Goal: Task Accomplishment & Management: Use online tool/utility

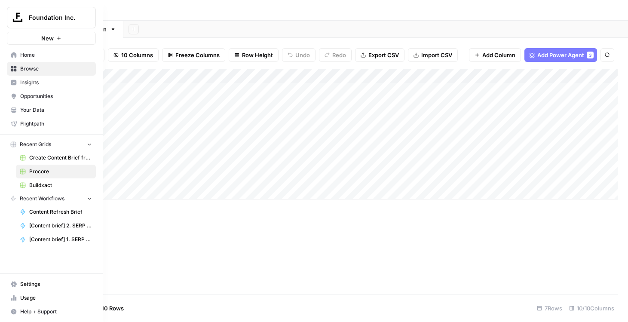
click at [45, 186] on span "Buildxact" at bounding box center [60, 185] width 63 height 8
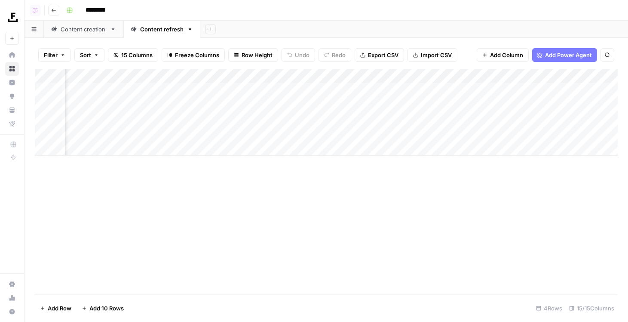
scroll to position [0, 572]
click at [433, 90] on div "Add Column" at bounding box center [326, 112] width 582 height 87
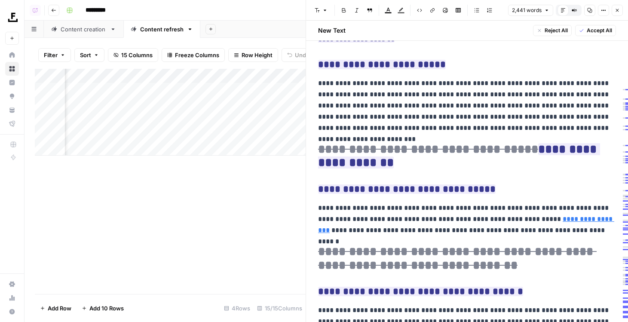
scroll to position [3106, 0]
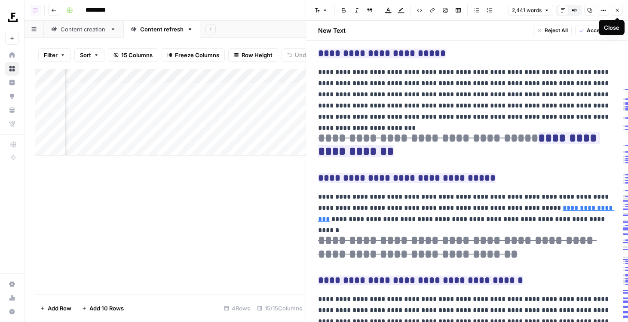
click at [614, 6] on button "Close" at bounding box center [616, 10] width 11 height 11
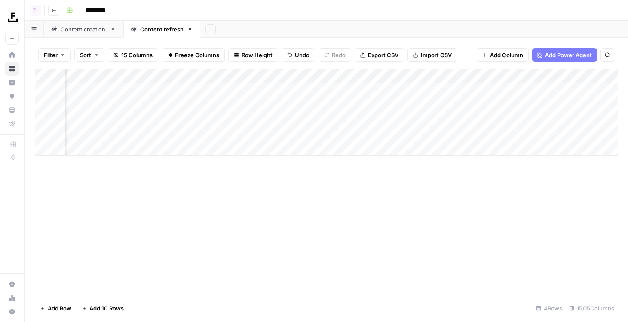
click at [177, 75] on div "Add Column" at bounding box center [326, 112] width 582 height 87
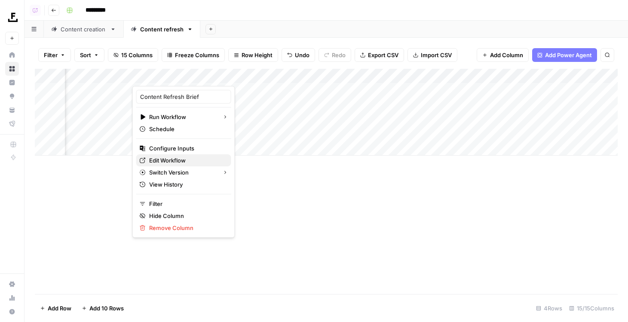
click at [177, 159] on span "Edit Workflow" at bounding box center [186, 160] width 75 height 9
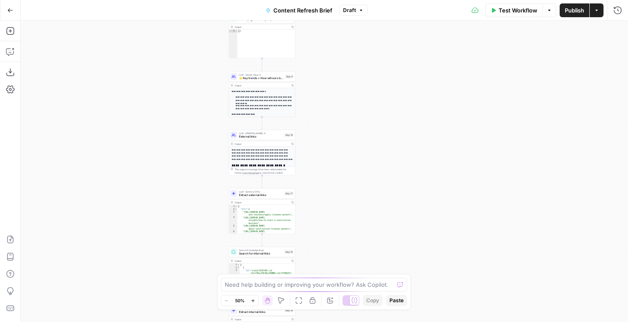
drag, startPoint x: 269, startPoint y: 115, endPoint x: 207, endPoint y: 128, distance: 63.7
click at [207, 128] on div "Workflow Set Inputs Inputs Run Code · Python Word count Step 3 Output Copy 1 2 …" at bounding box center [324, 171] width 607 height 301
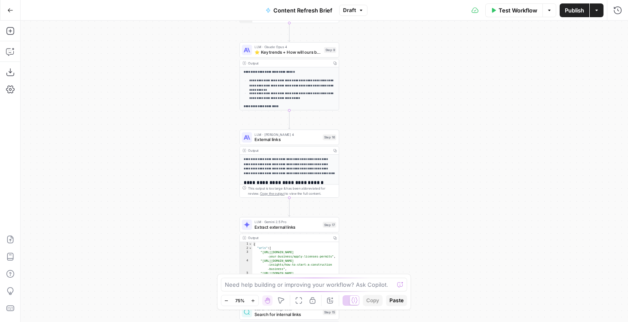
drag, startPoint x: 207, startPoint y: 130, endPoint x: 173, endPoint y: 266, distance: 139.9
click at [173, 266] on div "Workflow Set Inputs Inputs Run Code · Python Word count Step 3 Output Copy 1 2 …" at bounding box center [324, 171] width 607 height 301
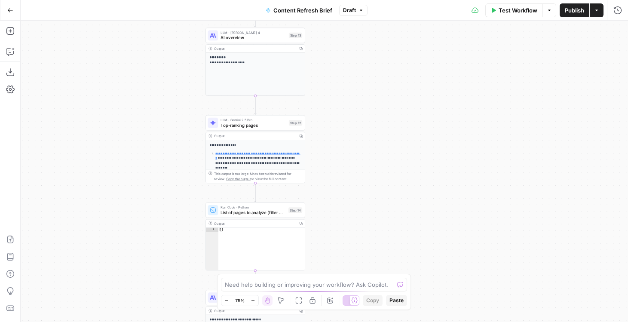
drag, startPoint x: 171, startPoint y: 94, endPoint x: 171, endPoint y: 207, distance: 113.0
click at [171, 207] on div "Workflow Set Inputs Inputs Run Code · Python Word count Step 3 Output Copy 1 2 …" at bounding box center [324, 171] width 607 height 301
drag, startPoint x: 167, startPoint y: 107, endPoint x: 167, endPoint y: 256, distance: 148.6
click at [167, 256] on div "Workflow Set Inputs Inputs Run Code · Python Word count Step 3 Output Copy 1 2 …" at bounding box center [324, 171] width 607 height 301
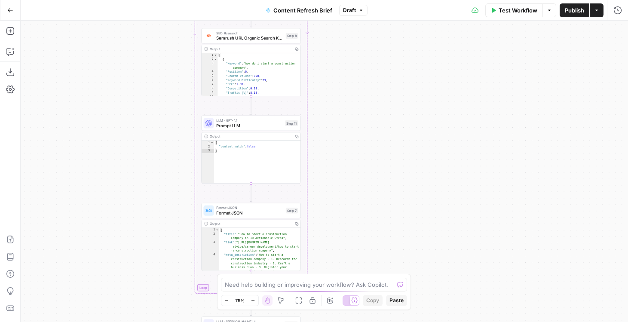
drag, startPoint x: 161, startPoint y: 128, endPoint x: 152, endPoint y: -9, distance: 138.1
click at [152, 0] on html "Foundation Inc. New Home Browse Insights Opportunities Your Data Flightpath Rec…" at bounding box center [314, 161] width 628 height 322
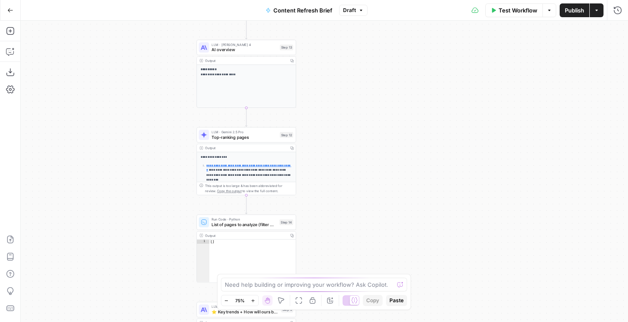
drag, startPoint x: 149, startPoint y: 195, endPoint x: 149, endPoint y: 46, distance: 148.6
click at [149, 48] on div "Workflow Set Inputs Inputs Run Code · Python Word count Step 3 Output Copy 1 2 …" at bounding box center [324, 171] width 607 height 301
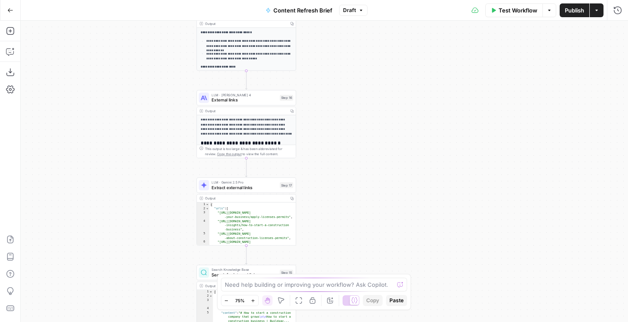
drag, startPoint x: 145, startPoint y: 230, endPoint x: 145, endPoint y: 86, distance: 143.5
click at [145, 86] on div "Workflow Set Inputs Inputs Run Code · Python Word count Step 3 Output Copy 1 2 …" at bounding box center [324, 171] width 607 height 301
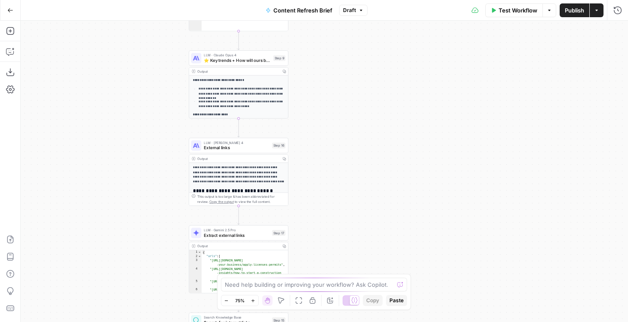
drag, startPoint x: 145, startPoint y: 86, endPoint x: 137, endPoint y: 174, distance: 88.4
click at [137, 174] on div "Workflow Set Inputs Inputs Run Code · Python Word count Step 3 Output Copy 1 2 …" at bounding box center [324, 171] width 607 height 301
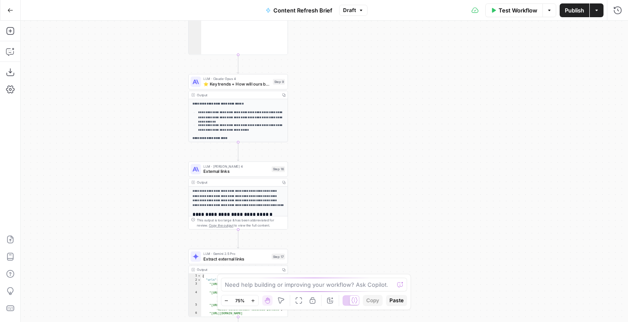
drag, startPoint x: 137, startPoint y: 201, endPoint x: 137, endPoint y: 70, distance: 131.9
click at [137, 71] on div "Workflow Set Inputs Inputs Run Code · Python Word count Step 3 Output Copy 1 2 …" at bounding box center [324, 171] width 607 height 301
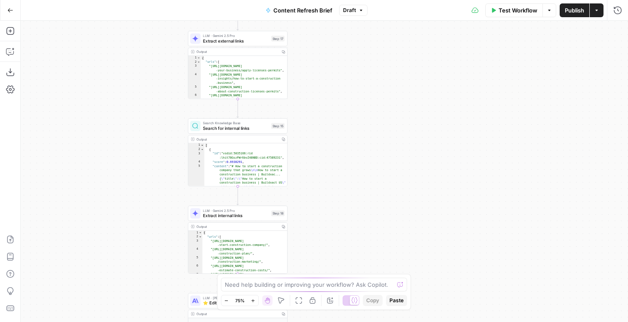
drag, startPoint x: 139, startPoint y: 183, endPoint x: 139, endPoint y: 105, distance: 77.7
click at [139, 108] on div "Workflow Set Inputs Inputs Run Code · Python Word count Step 3 Output Copy 1 2 …" at bounding box center [324, 171] width 607 height 301
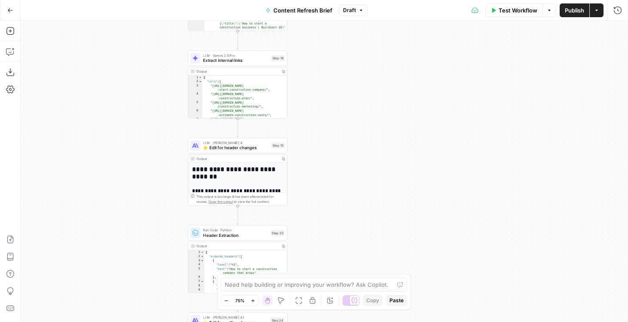
drag, startPoint x: 149, startPoint y: 227, endPoint x: 149, endPoint y: 90, distance: 137.0
click at [149, 90] on div "Workflow Set Inputs Inputs Run Code · Python Word count Step 3 Output Copy 1 2 …" at bounding box center [324, 171] width 607 height 301
drag, startPoint x: 156, startPoint y: 161, endPoint x: 138, endPoint y: 100, distance: 63.6
click at [139, 100] on div "Workflow Set Inputs Inputs Run Code · Python Word count Step 3 Output Copy 1 2 …" at bounding box center [324, 171] width 607 height 301
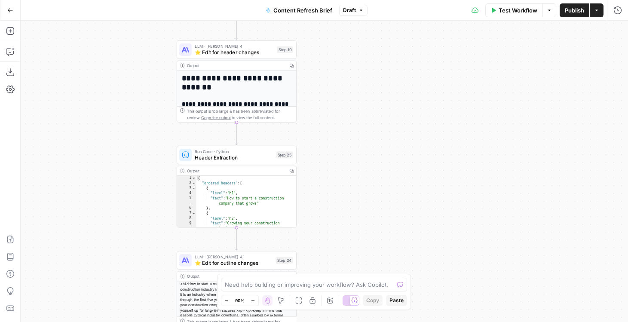
drag, startPoint x: 140, startPoint y: 110, endPoint x: 137, endPoint y: -10, distance: 119.4
click at [137, 0] on html "Foundation Inc. New Home Browse Insights Opportunities Your Data Flightpath Rec…" at bounding box center [314, 161] width 628 height 322
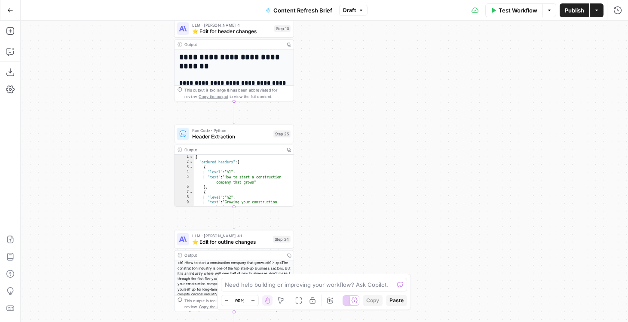
drag, startPoint x: 138, startPoint y: 56, endPoint x: 138, endPoint y: 207, distance: 151.6
click at [138, 207] on div "Workflow Set Inputs Inputs Run Code · Python Word count Step 3 Output Copy 1 2 …" at bounding box center [324, 171] width 607 height 301
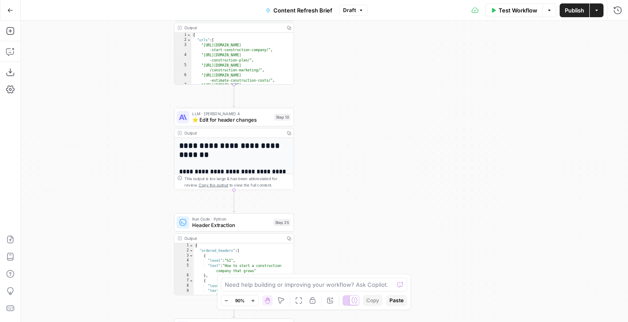
drag, startPoint x: 129, startPoint y: 118, endPoint x: 129, endPoint y: 204, distance: 85.5
click at [129, 204] on div "Workflow Set Inputs Inputs Run Code · Python Word count Step 3 Output Copy 1 2 …" at bounding box center [324, 171] width 607 height 301
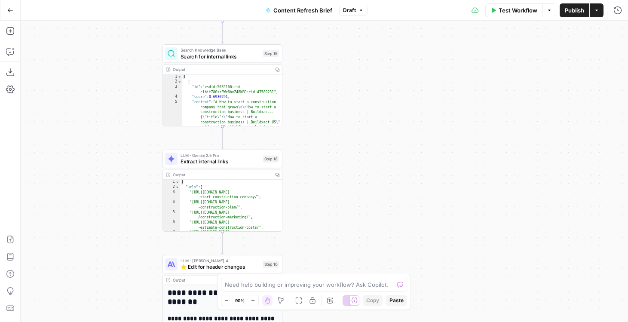
drag, startPoint x: 129, startPoint y: 170, endPoint x: 100, endPoint y: 94, distance: 81.2
click at [97, 102] on div "Workflow Set Inputs Inputs Run Code · Python Word count Step 3 Output Copy 1 2 …" at bounding box center [324, 171] width 607 height 301
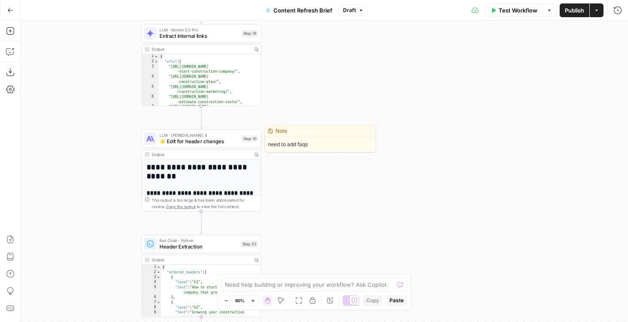
click at [168, 140] on span "⭐️ Edit for header changes" at bounding box center [198, 141] width 79 height 8
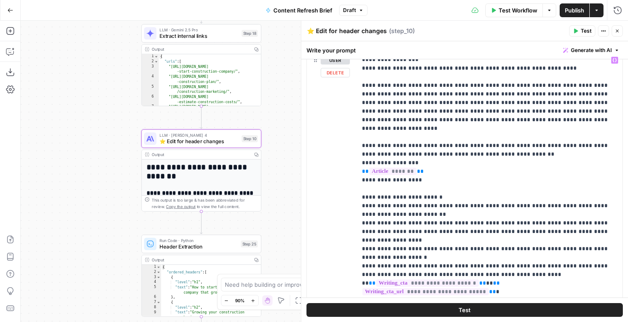
scroll to position [635, 0]
